Goal: Transaction & Acquisition: Purchase product/service

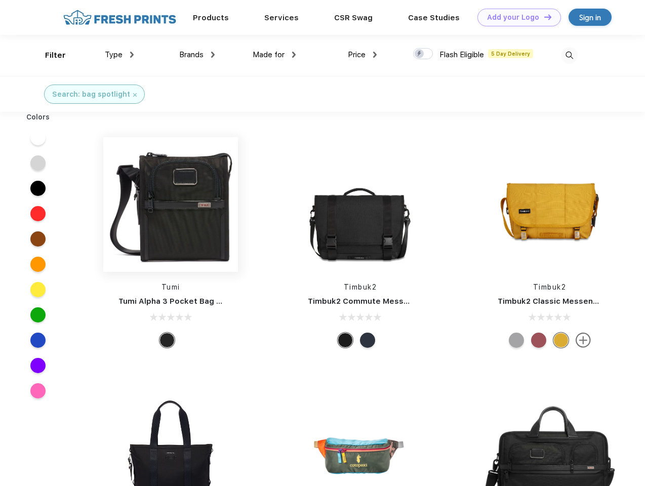
scroll to position [1, 0]
click at [516, 17] on link "Add your Logo Design Tool" at bounding box center [520, 18] width 84 height 18
click at [0, 0] on div "Design Tool" at bounding box center [0, 0] width 0 height 0
click at [543, 17] on link "Add your Logo Design Tool" at bounding box center [520, 18] width 84 height 18
click at [49, 55] on div "Filter" at bounding box center [55, 56] width 21 height 12
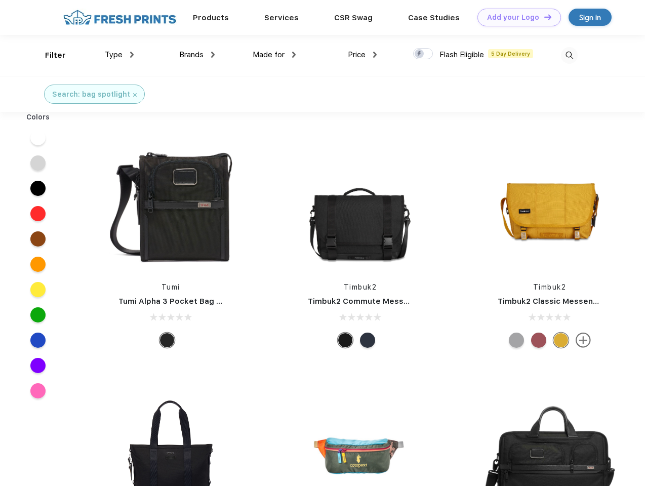
click at [120, 55] on span "Type" at bounding box center [114, 54] width 18 height 9
click at [197, 55] on span "Brands" at bounding box center [191, 54] width 24 height 9
click at [275, 55] on span "Made for" at bounding box center [269, 54] width 32 height 9
click at [363, 55] on span "Price" at bounding box center [357, 54] width 18 height 9
click at [423, 54] on div at bounding box center [423, 53] width 20 height 11
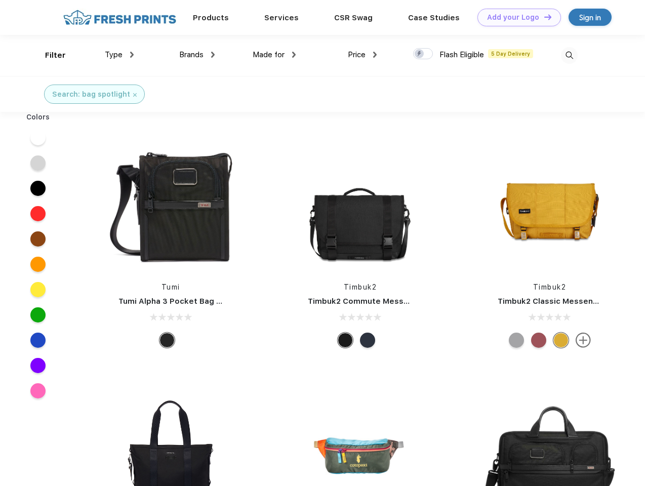
click at [420, 54] on input "checkbox" at bounding box center [416, 51] width 7 height 7
click at [569, 55] on img at bounding box center [569, 55] width 17 height 17
